Goal: Transaction & Acquisition: Download file/media

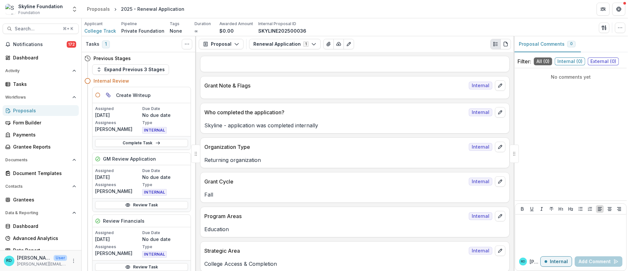
scroll to position [1145, 0]
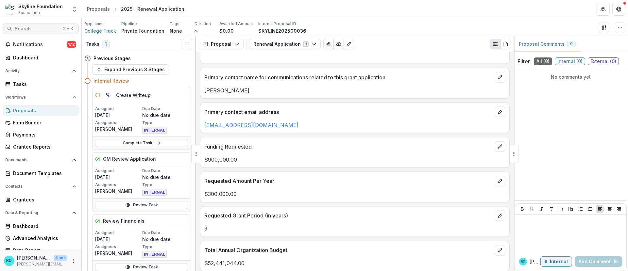
click at [37, 29] on span "Search..." at bounding box center [37, 29] width 44 height 6
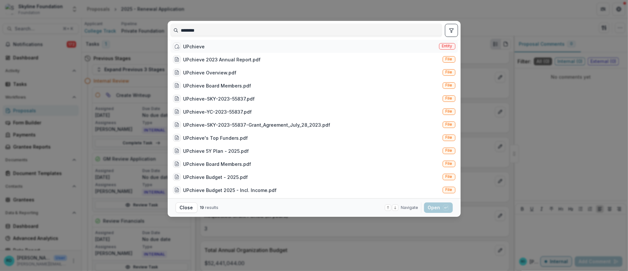
type input "********"
click at [191, 47] on div "UPchieve" at bounding box center [194, 46] width 22 height 7
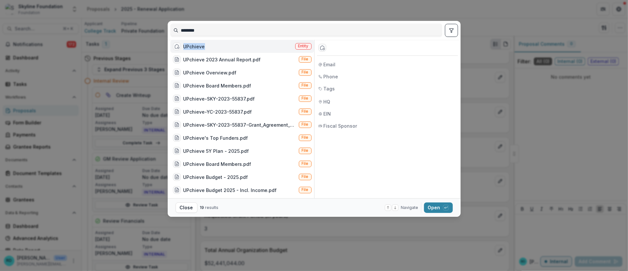
click at [191, 47] on div "UPchieve" at bounding box center [194, 46] width 22 height 7
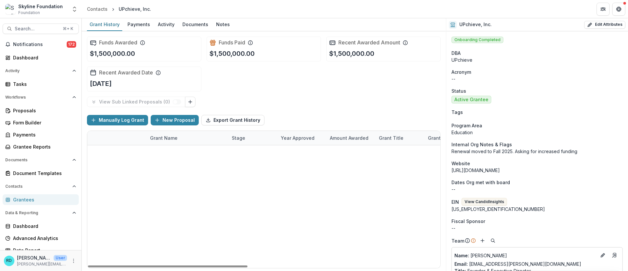
click at [189, 152] on link "2025 - Renewal Application" at bounding box center [181, 152] width 63 height 7
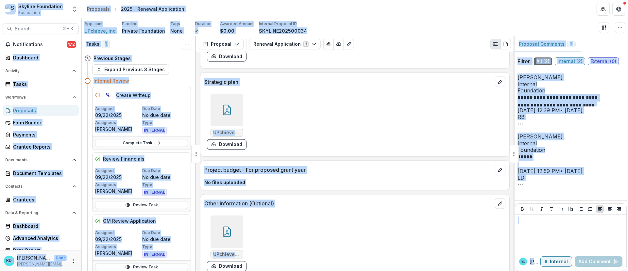
scroll to position [3747, 0]
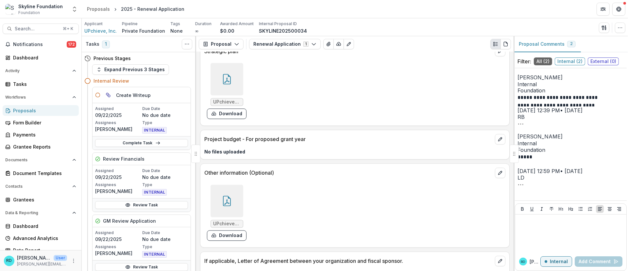
click at [231, 89] on div at bounding box center [226, 79] width 33 height 33
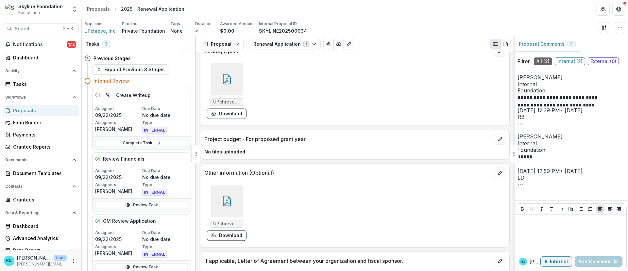
click at [230, 85] on icon at bounding box center [227, 79] width 10 height 10
